Goal: Information Seeking & Learning: Learn about a topic

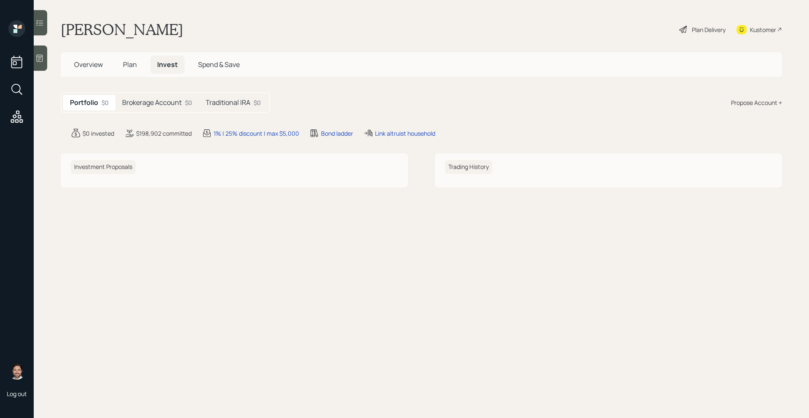
click at [168, 91] on main "[PERSON_NAME] Plan Delivery Kustomer Overview Plan Invest Spend & Save Portfoli…" at bounding box center [421, 209] width 775 height 418
click at [168, 99] on h5 "Brokerage Account" at bounding box center [151, 103] width 59 height 8
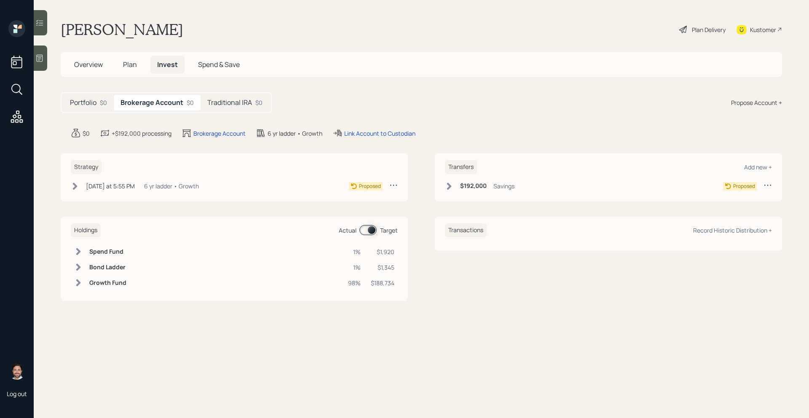
click at [255, 103] on div "$0" at bounding box center [258, 102] width 7 height 9
click at [165, 104] on h5 "Brokerage Account" at bounding box center [149, 103] width 59 height 8
click at [93, 105] on h5 "Portfolio" at bounding box center [83, 103] width 27 height 8
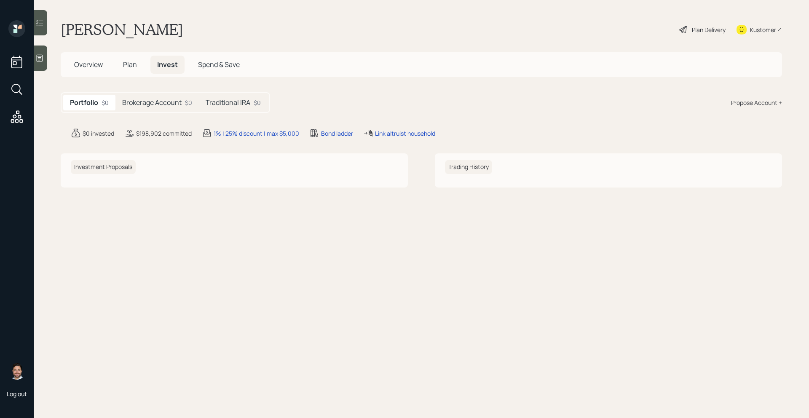
click at [87, 67] on span "Overview" at bounding box center [88, 64] width 29 height 9
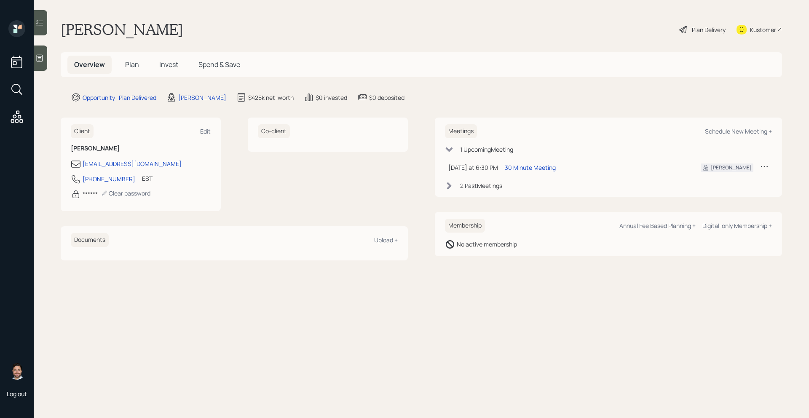
click at [131, 66] on span "Plan" at bounding box center [132, 64] width 14 height 9
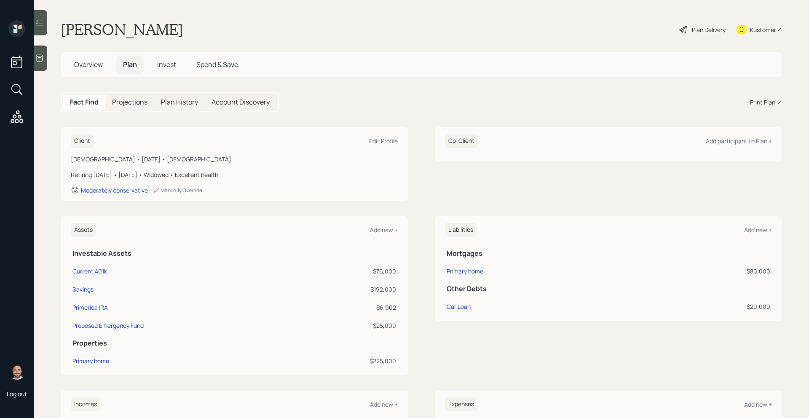
click at [163, 68] on span "Invest" at bounding box center [166, 64] width 19 height 9
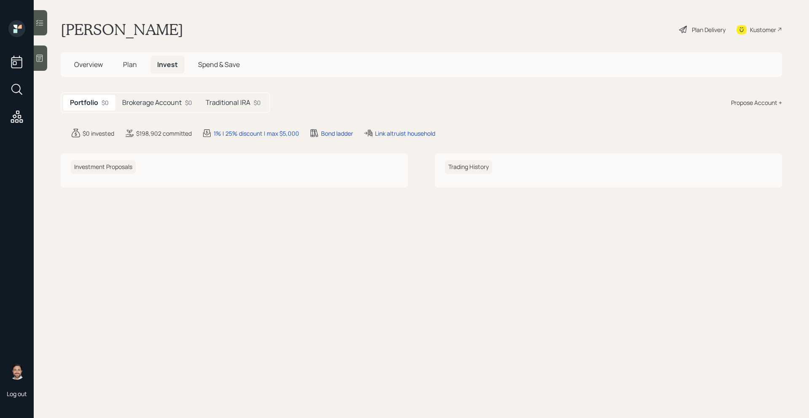
click at [97, 68] on span "Overview" at bounding box center [88, 64] width 29 height 9
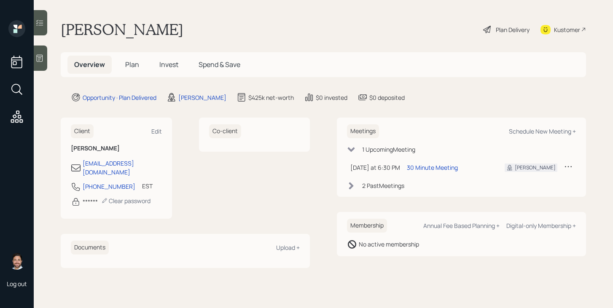
click at [136, 67] on span "Plan" at bounding box center [132, 64] width 14 height 9
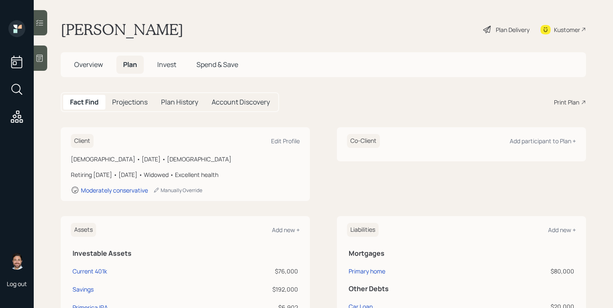
click at [575, 100] on div "Print Plan" at bounding box center [566, 102] width 25 height 9
click at [512, 35] on div "Plan Delivery" at bounding box center [506, 29] width 48 height 19
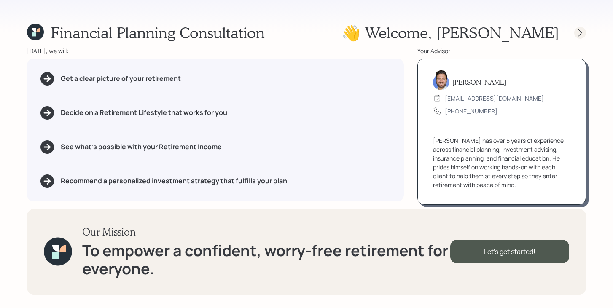
click at [583, 32] on icon at bounding box center [579, 33] width 8 height 8
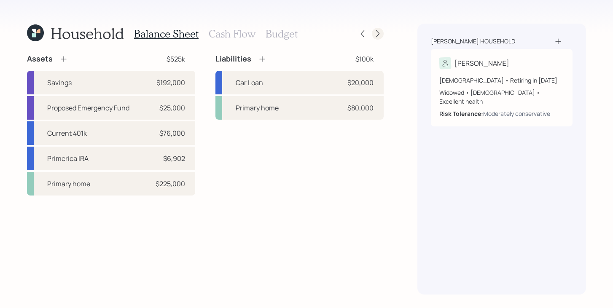
click at [380, 33] on icon at bounding box center [377, 33] width 8 height 8
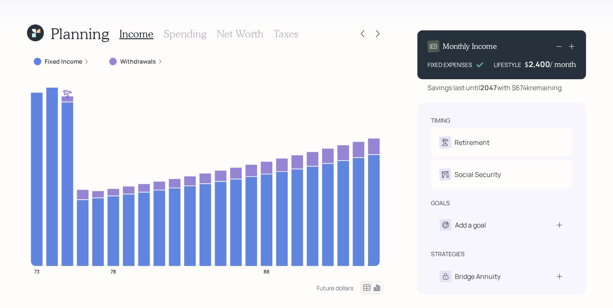
click at [380, 33] on icon at bounding box center [377, 33] width 8 height 8
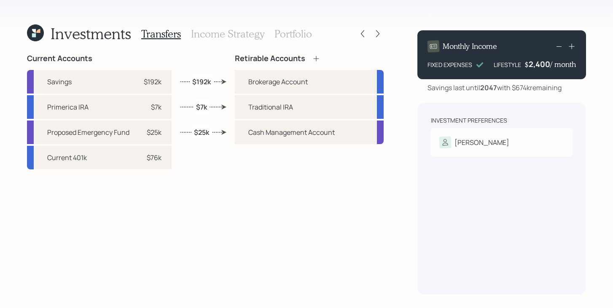
click at [37, 28] on icon at bounding box center [35, 32] width 17 height 17
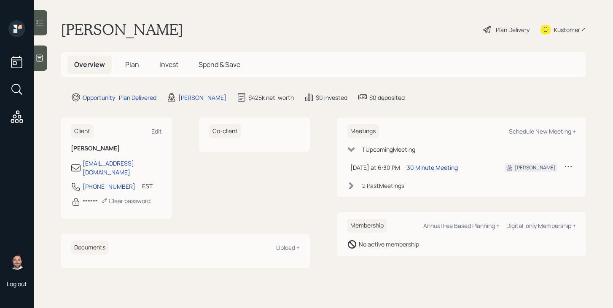
click at [165, 61] on span "Invest" at bounding box center [168, 64] width 19 height 9
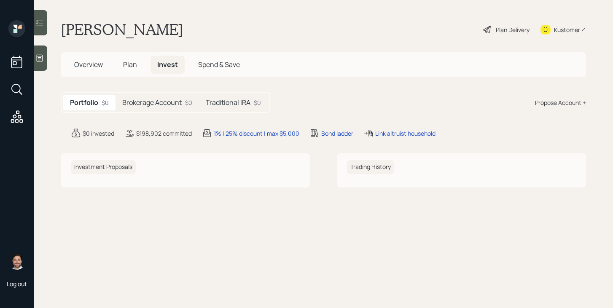
click at [204, 65] on span "Spend & Save" at bounding box center [219, 64] width 42 height 9
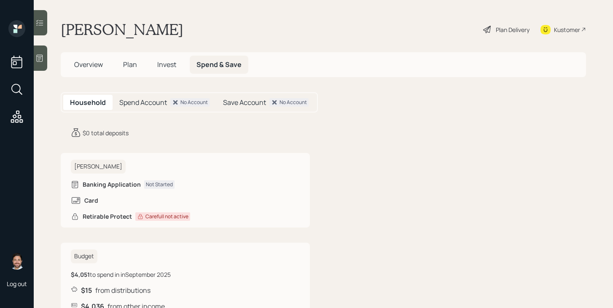
scroll to position [30, 0]
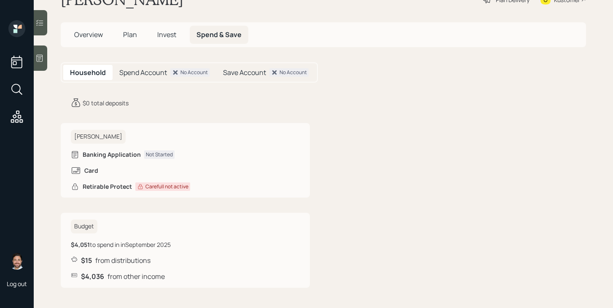
click at [148, 73] on h5 "Spend Account" at bounding box center [143, 73] width 48 height 8
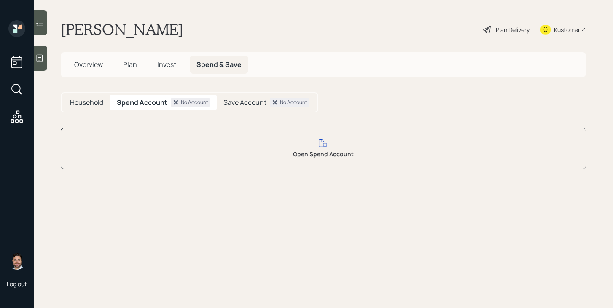
click at [244, 99] on h5 "Save Account" at bounding box center [244, 103] width 43 height 8
click at [95, 99] on h5 "Household" at bounding box center [86, 103] width 33 height 8
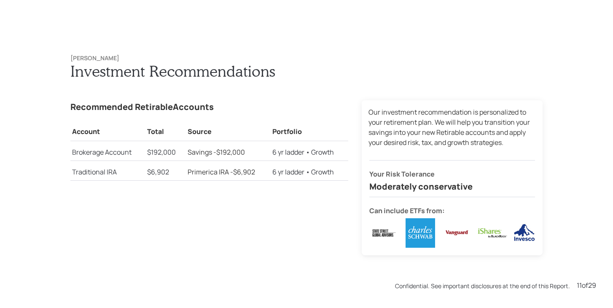
scroll to position [3080, 0]
